Goal: Information Seeking & Learning: Learn about a topic

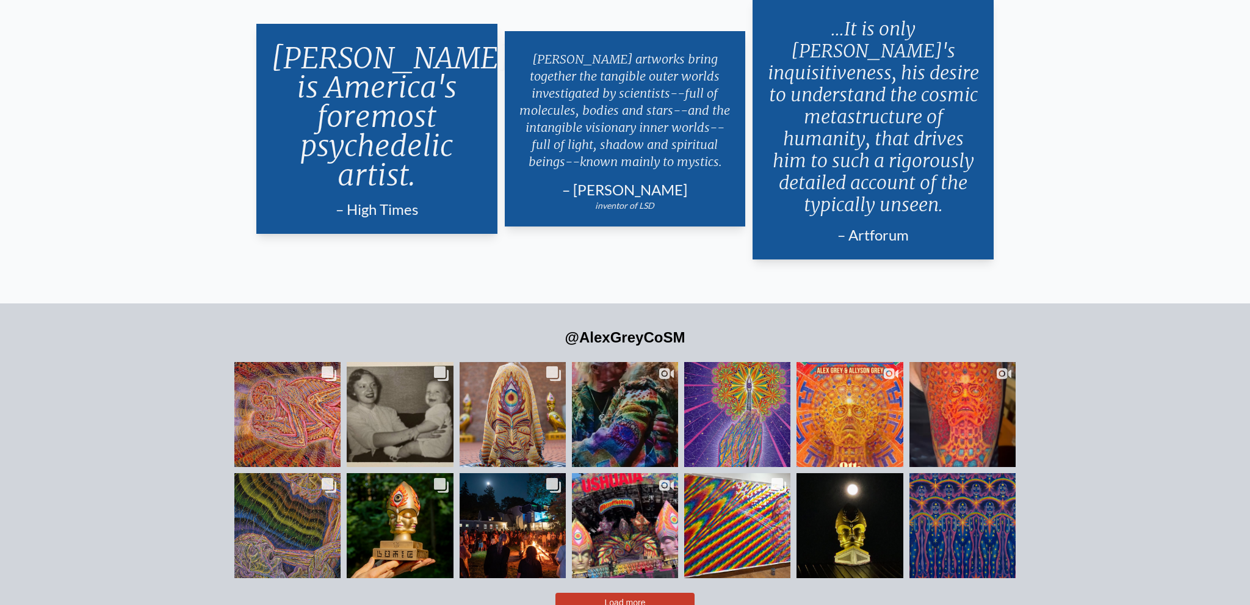
scroll to position [3072, 0]
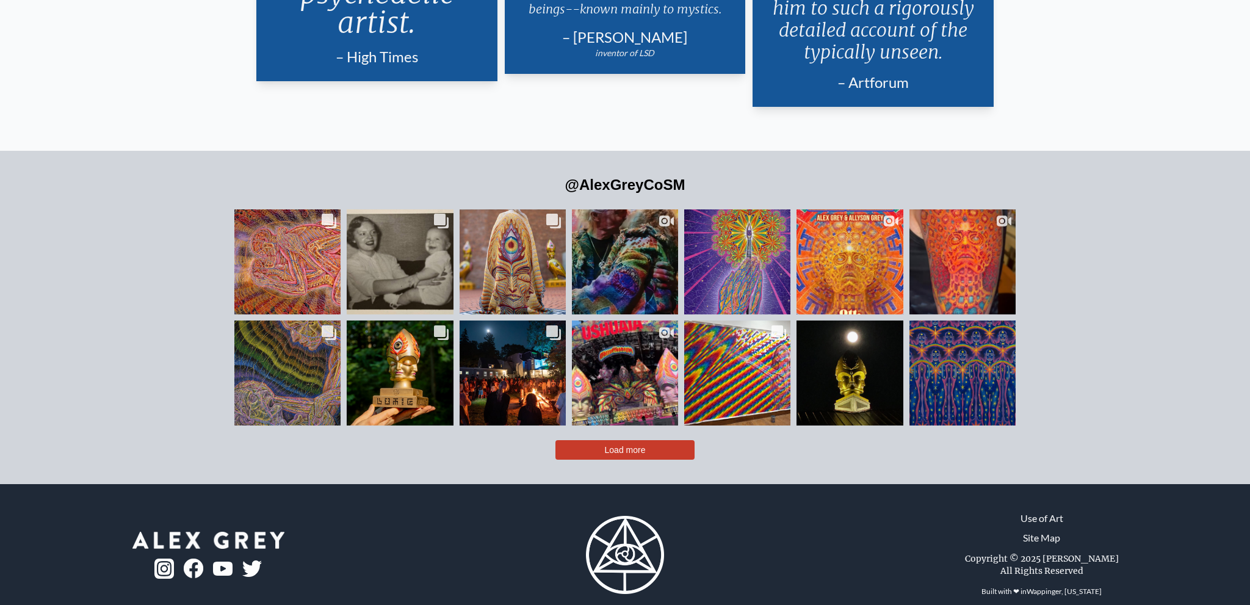
click at [636, 445] on span "Load more" at bounding box center [625, 450] width 41 height 10
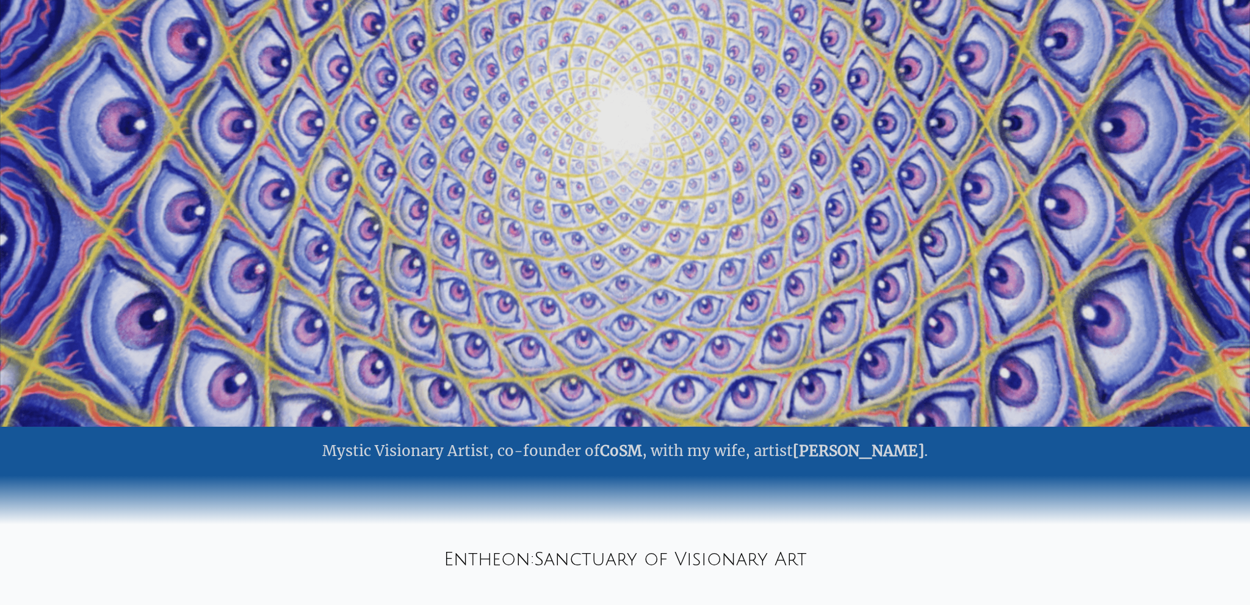
scroll to position [0, 0]
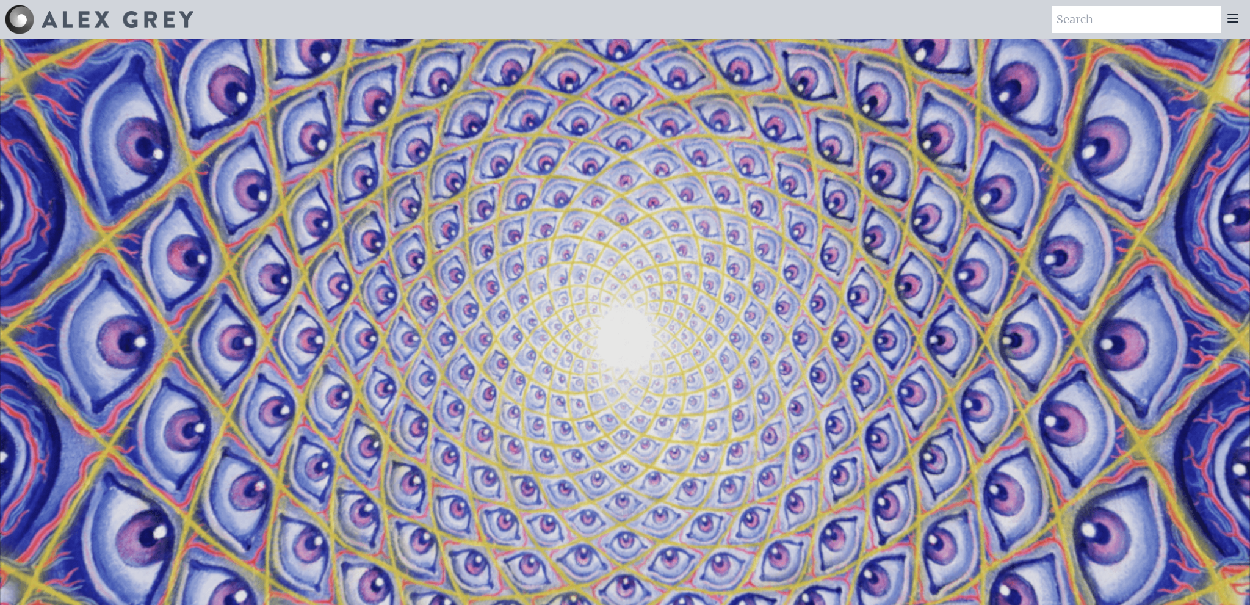
click at [1234, 21] on icon at bounding box center [1232, 18] width 15 height 15
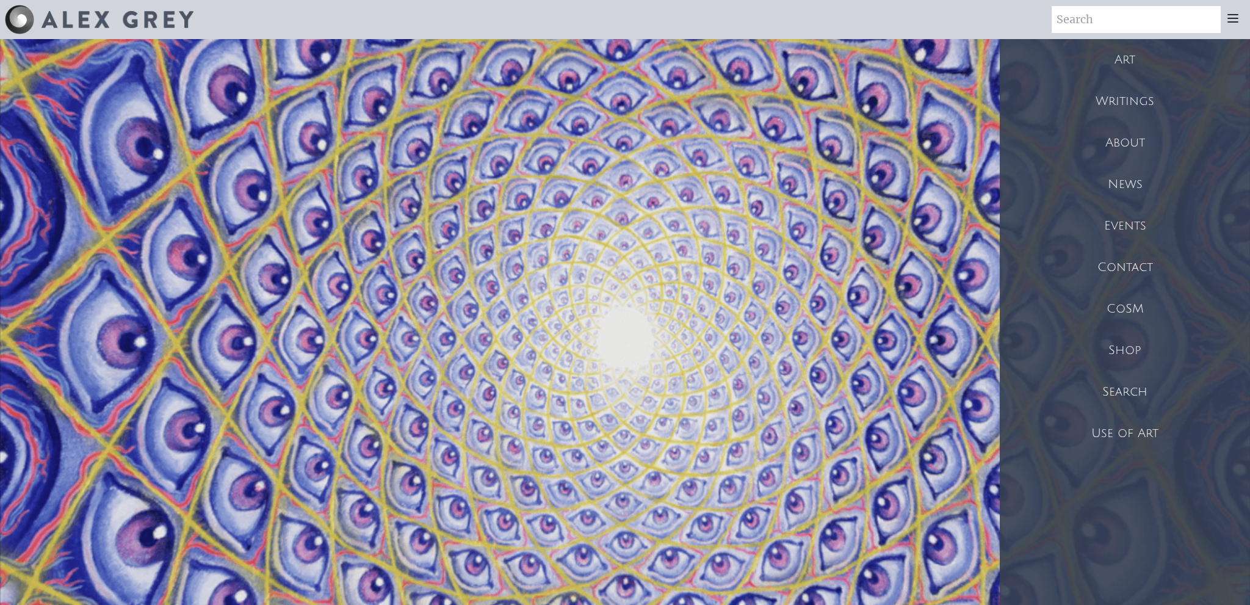
click at [1114, 428] on div "Use of Art" at bounding box center [1125, 432] width 250 height 41
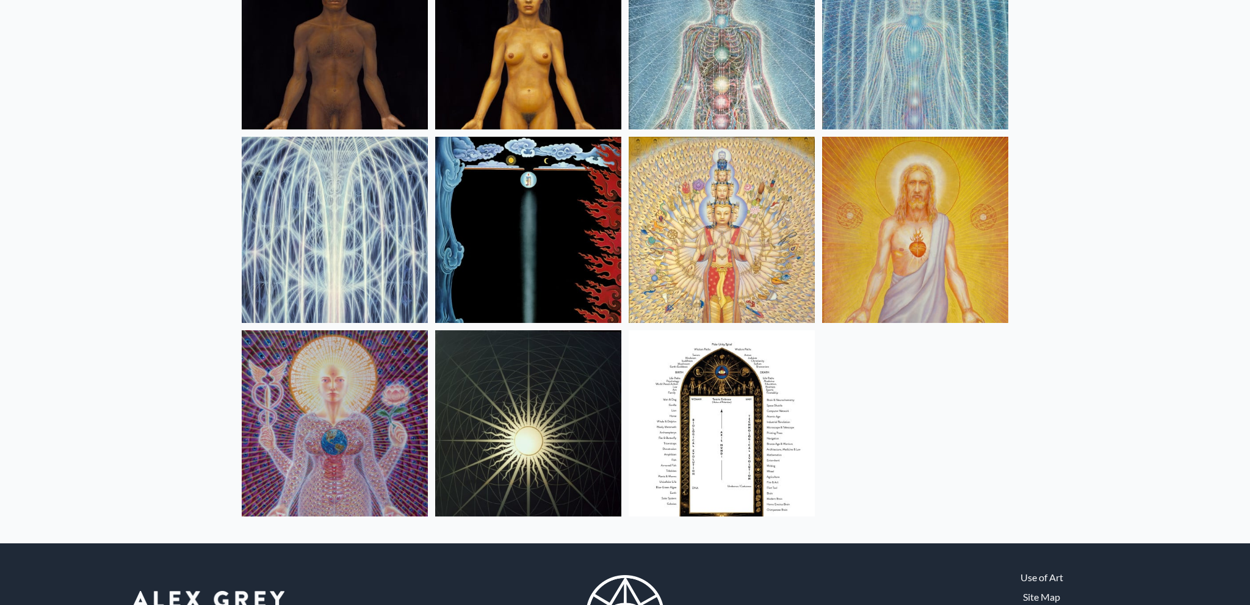
scroll to position [837, 0]
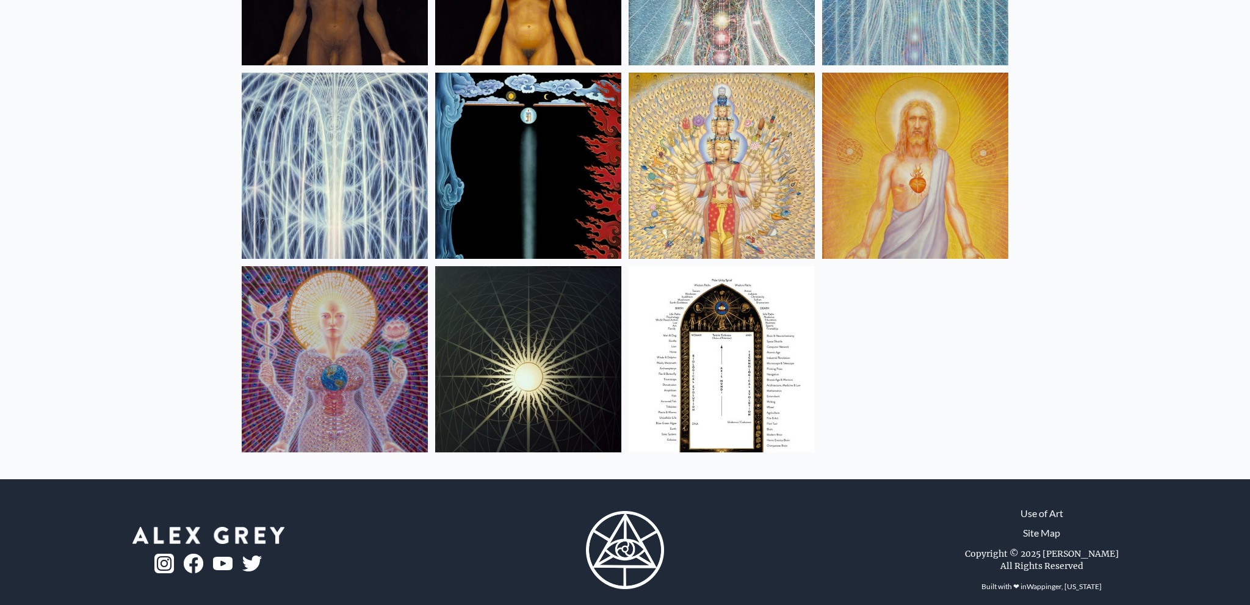
click at [340, 321] on img at bounding box center [335, 359] width 186 height 186
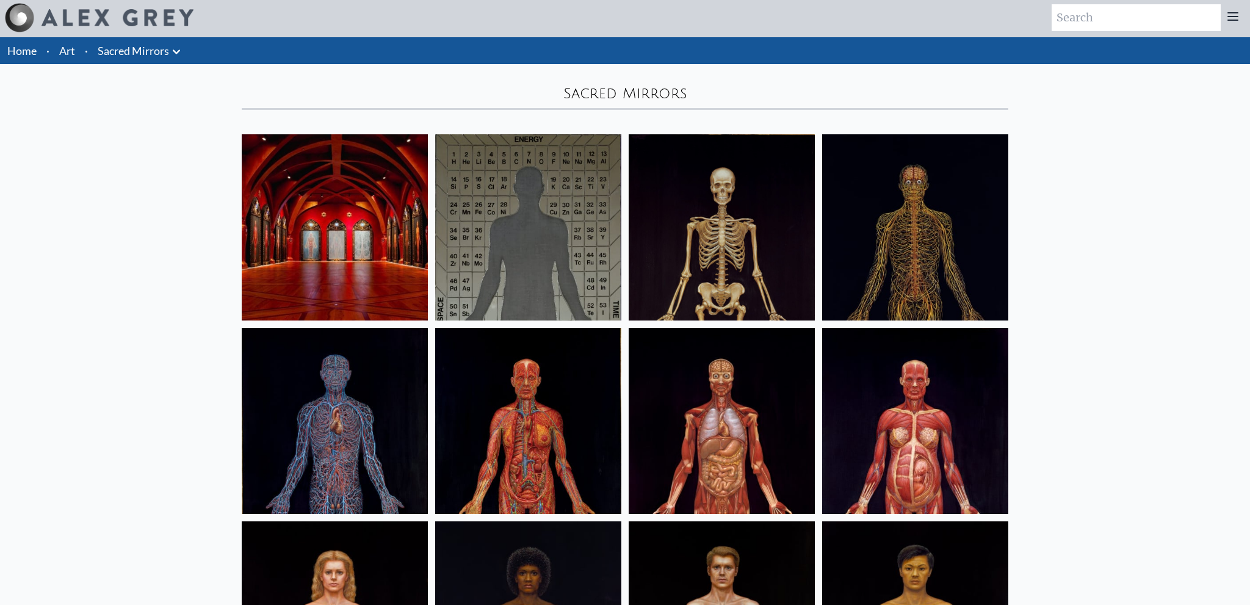
scroll to position [0, 0]
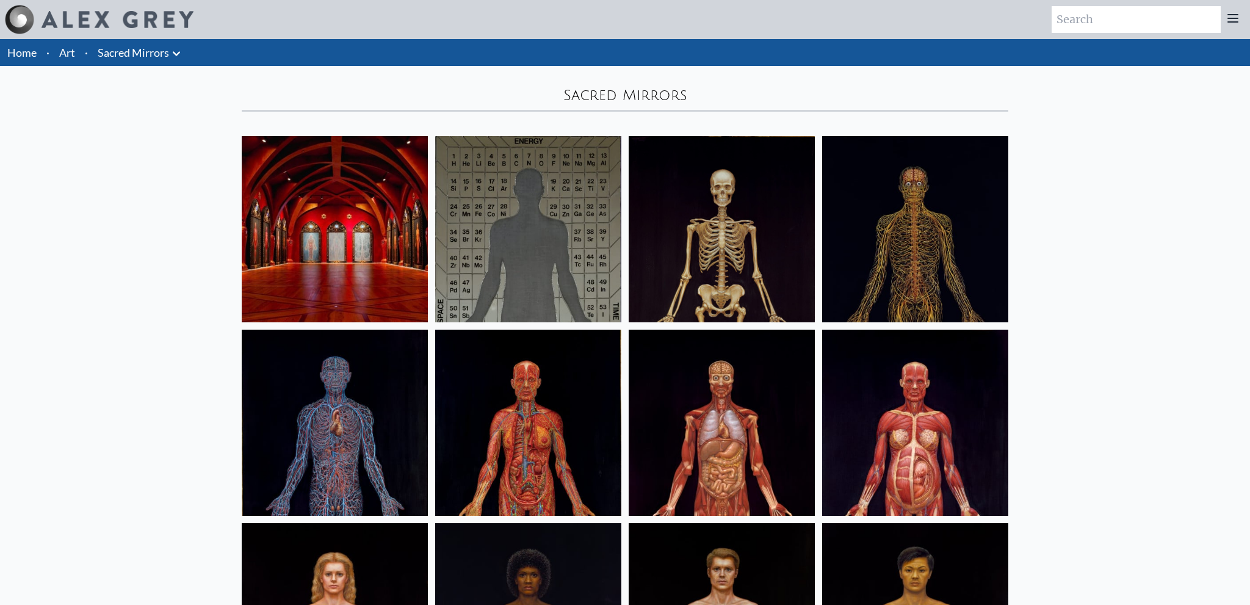
click at [531, 218] on img at bounding box center [528, 229] width 186 height 186
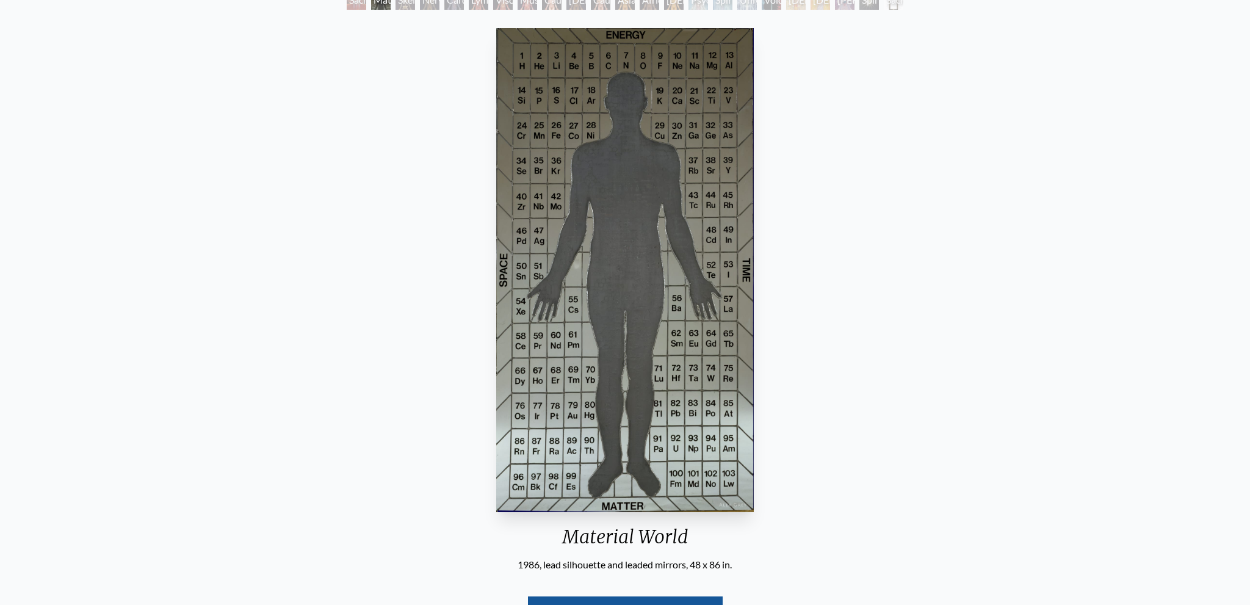
scroll to position [64, 0]
